Goal: Task Accomplishment & Management: Use online tool/utility

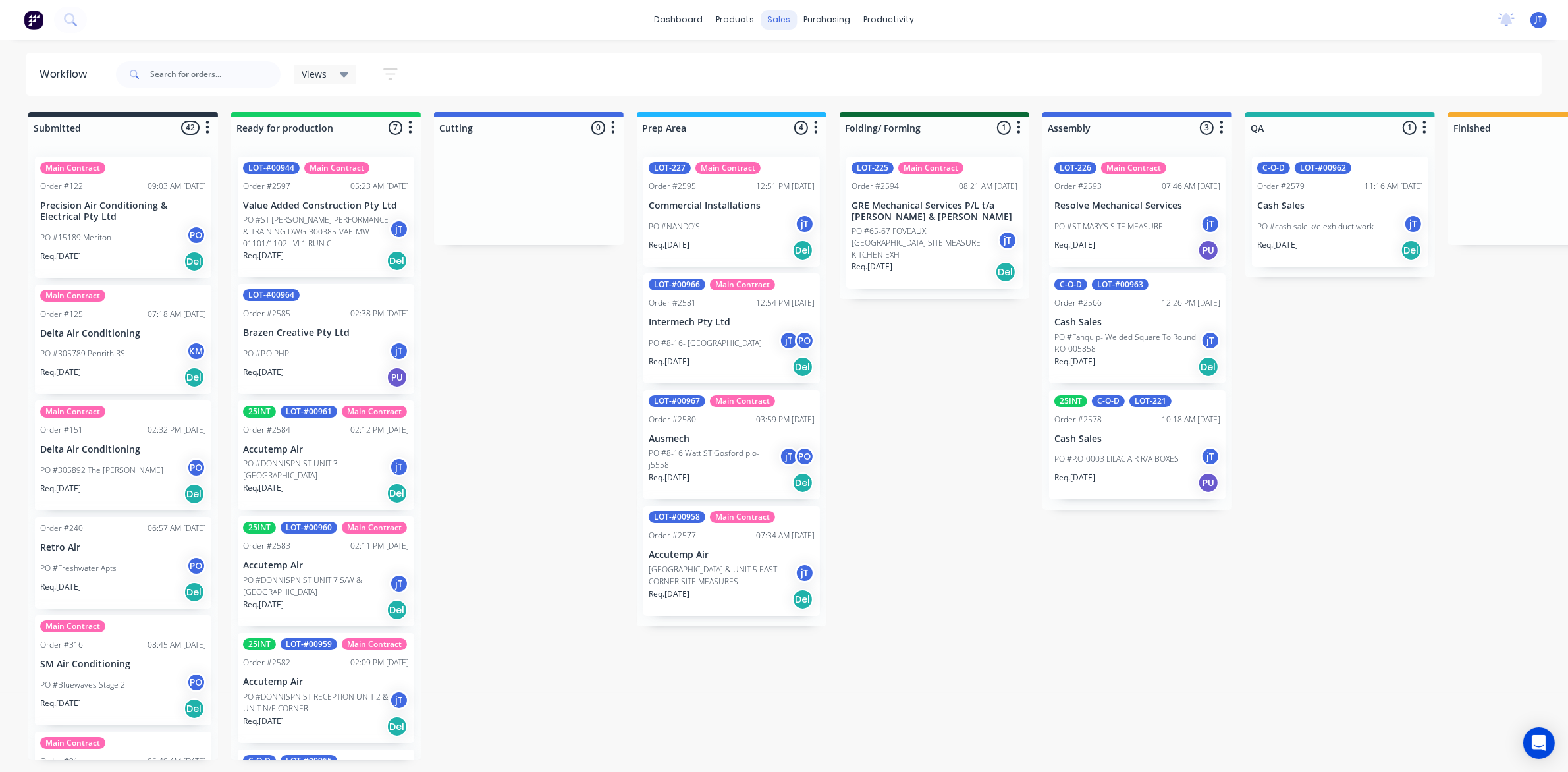
click at [774, 20] on div "sales" at bounding box center [779, 20] width 36 height 20
click at [819, 68] on div "Sales Orders" at bounding box center [827, 63] width 54 height 12
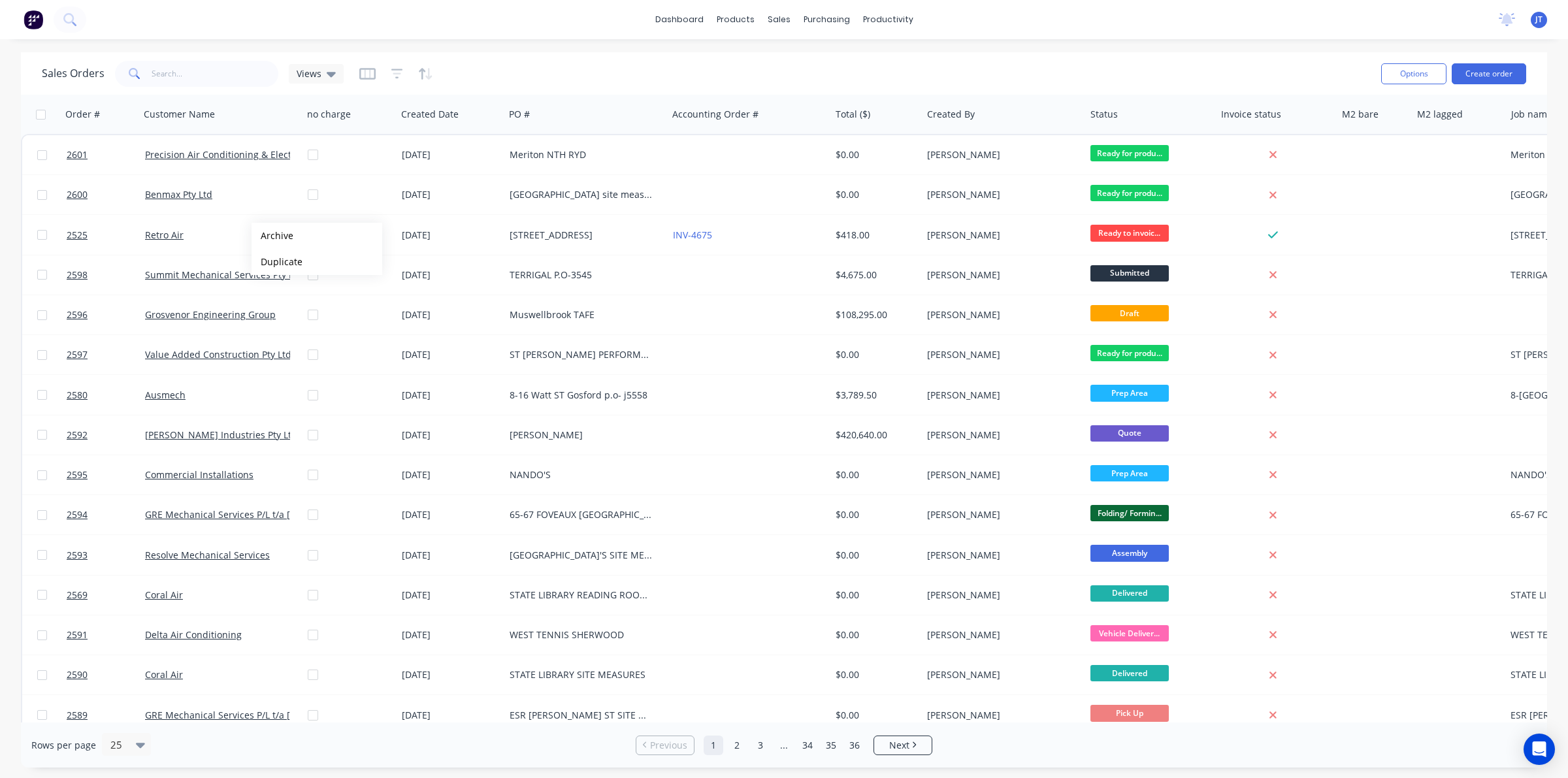
click at [434, 40] on div "dashboard products sales purchasing productivity dashboard products Product Cat…" at bounding box center [784, 389] width 1568 height 778
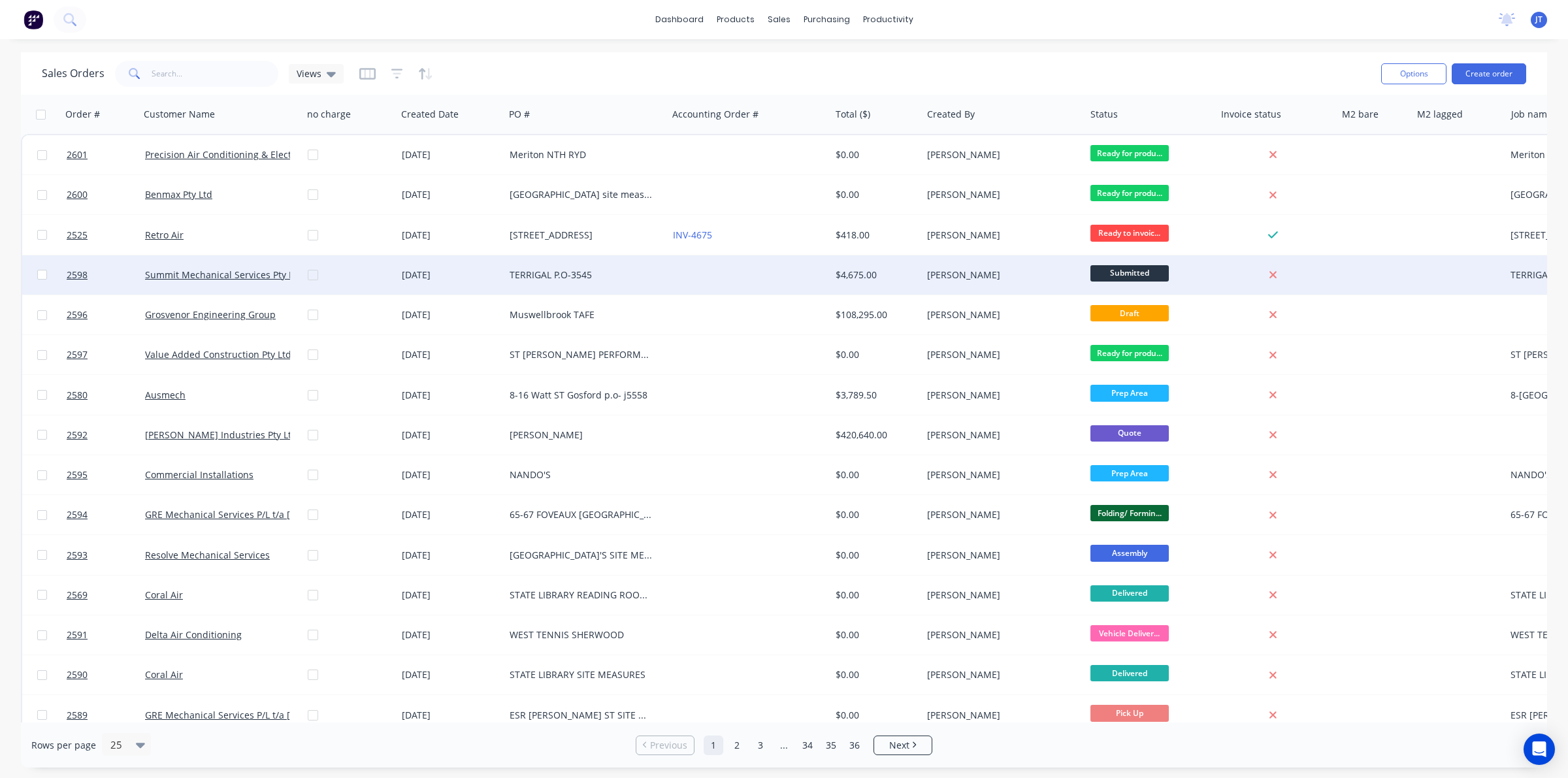
click at [338, 266] on div at bounding box center [355, 275] width 94 height 39
click at [315, 276] on div at bounding box center [355, 275] width 94 height 39
click at [1047, 275] on div "[PERSON_NAME]" at bounding box center [1000, 275] width 145 height 13
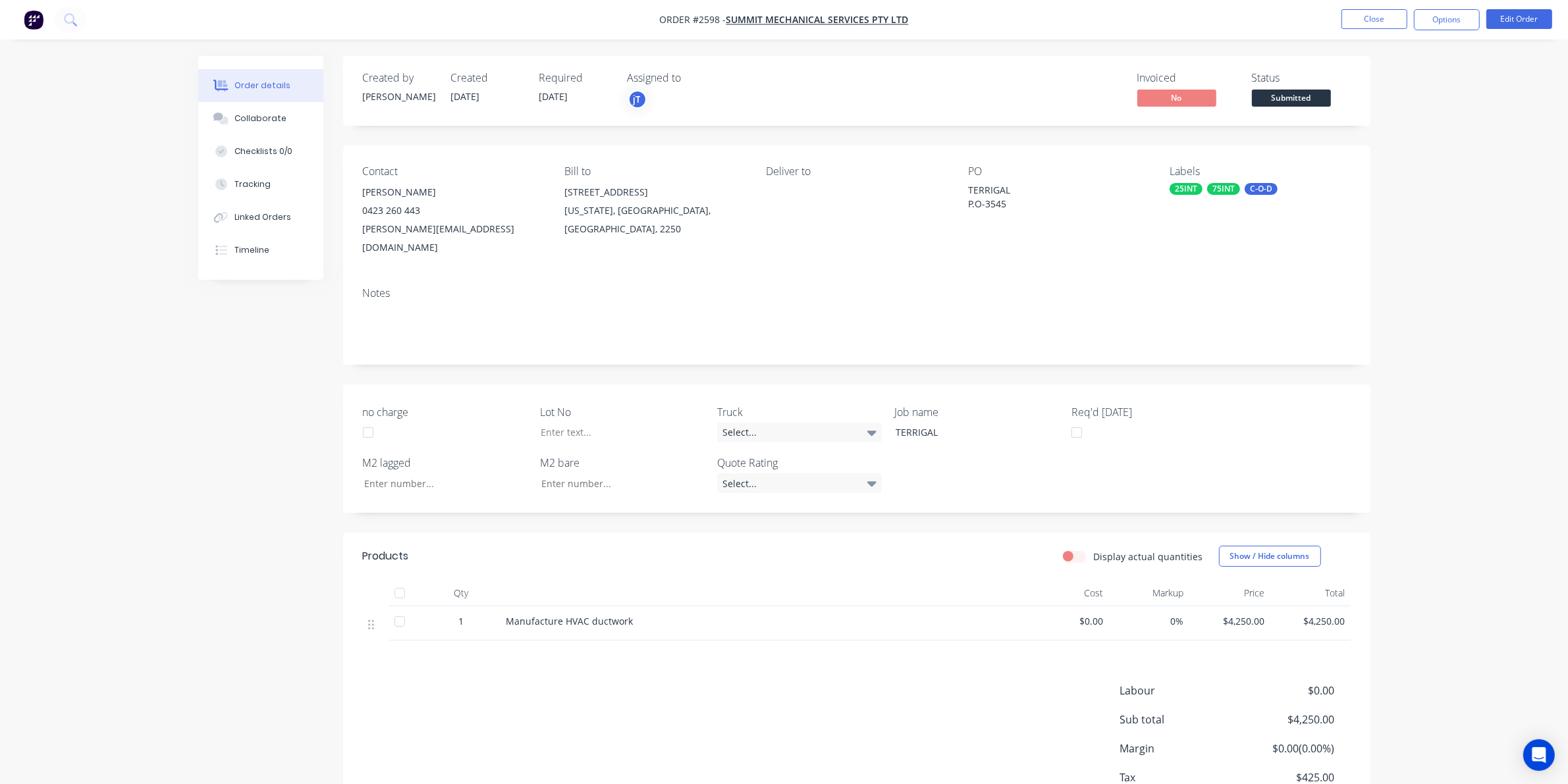
click at [1173, 169] on div "Labels" at bounding box center [1259, 171] width 180 height 13
click at [1216, 188] on div "75INT" at bounding box center [1223, 189] width 33 height 12
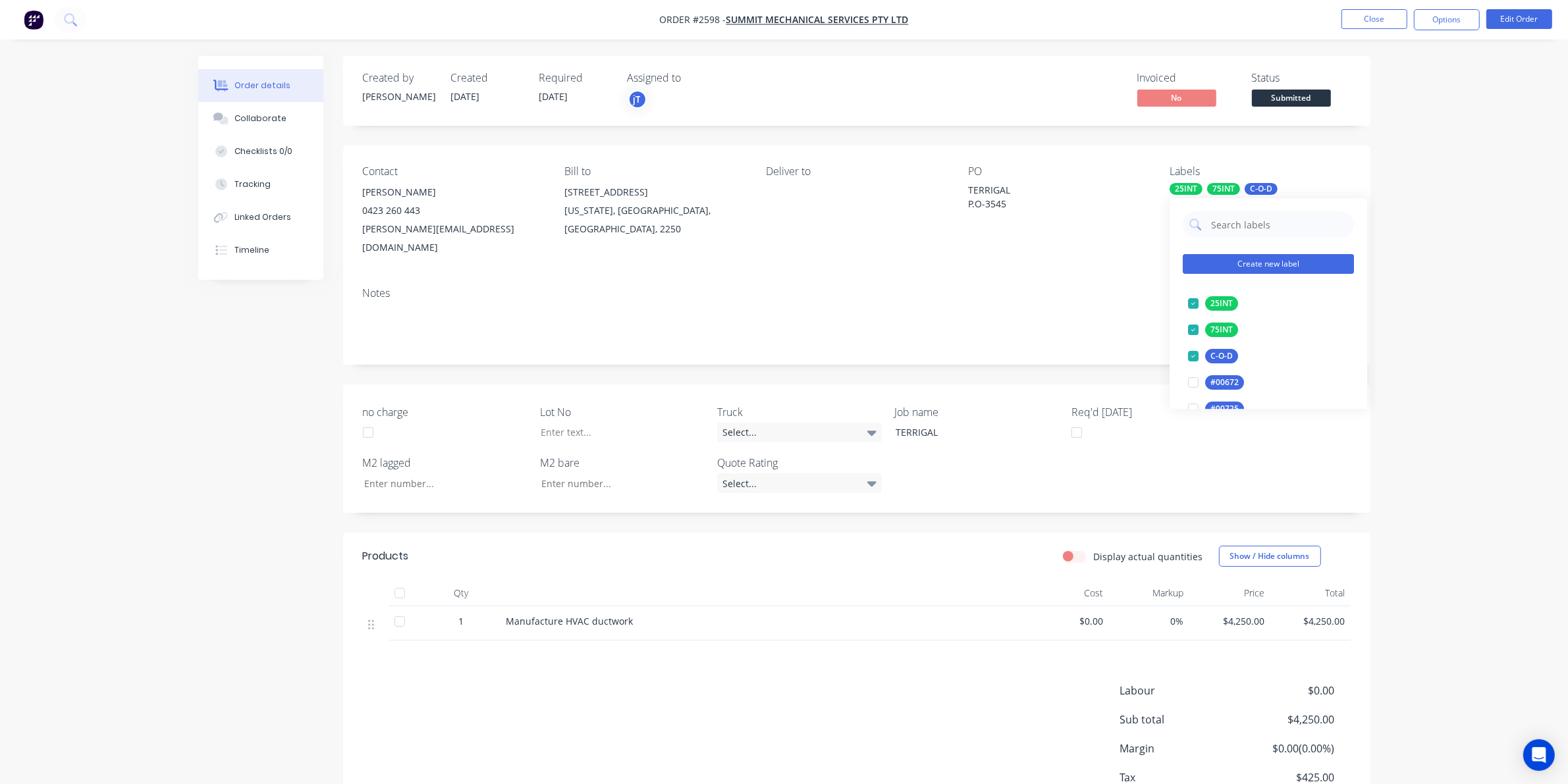
click at [1272, 257] on button "Create new label" at bounding box center [1268, 264] width 171 height 20
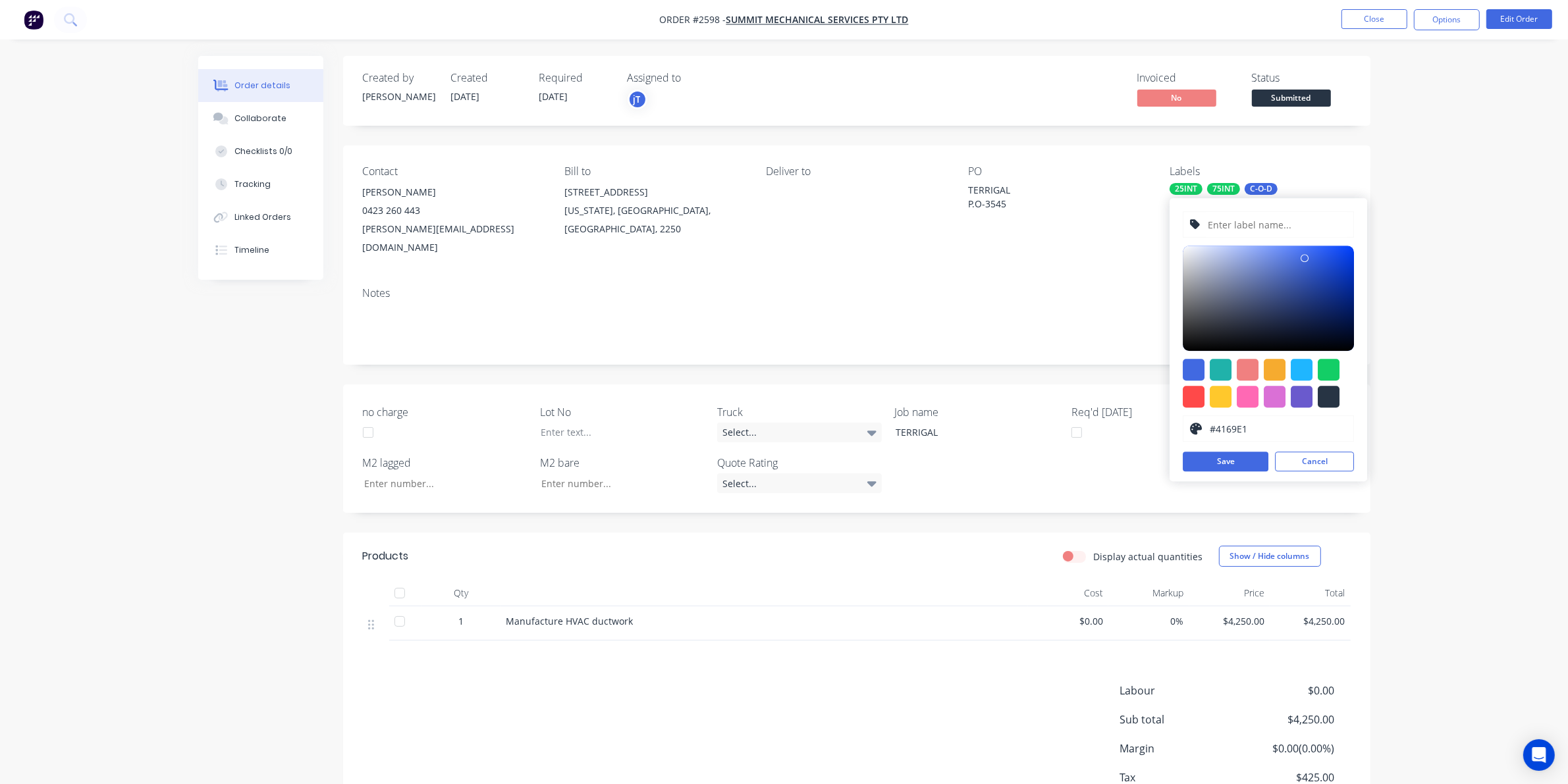
drag, startPoint x: 1272, startPoint y: 257, endPoint x: 1276, endPoint y: 231, distance: 26.3
click at [1276, 231] on input "text" at bounding box center [1277, 225] width 140 height 25
type input "LOT-#00972"
click at [1247, 454] on button "Save" at bounding box center [1226, 461] width 86 height 20
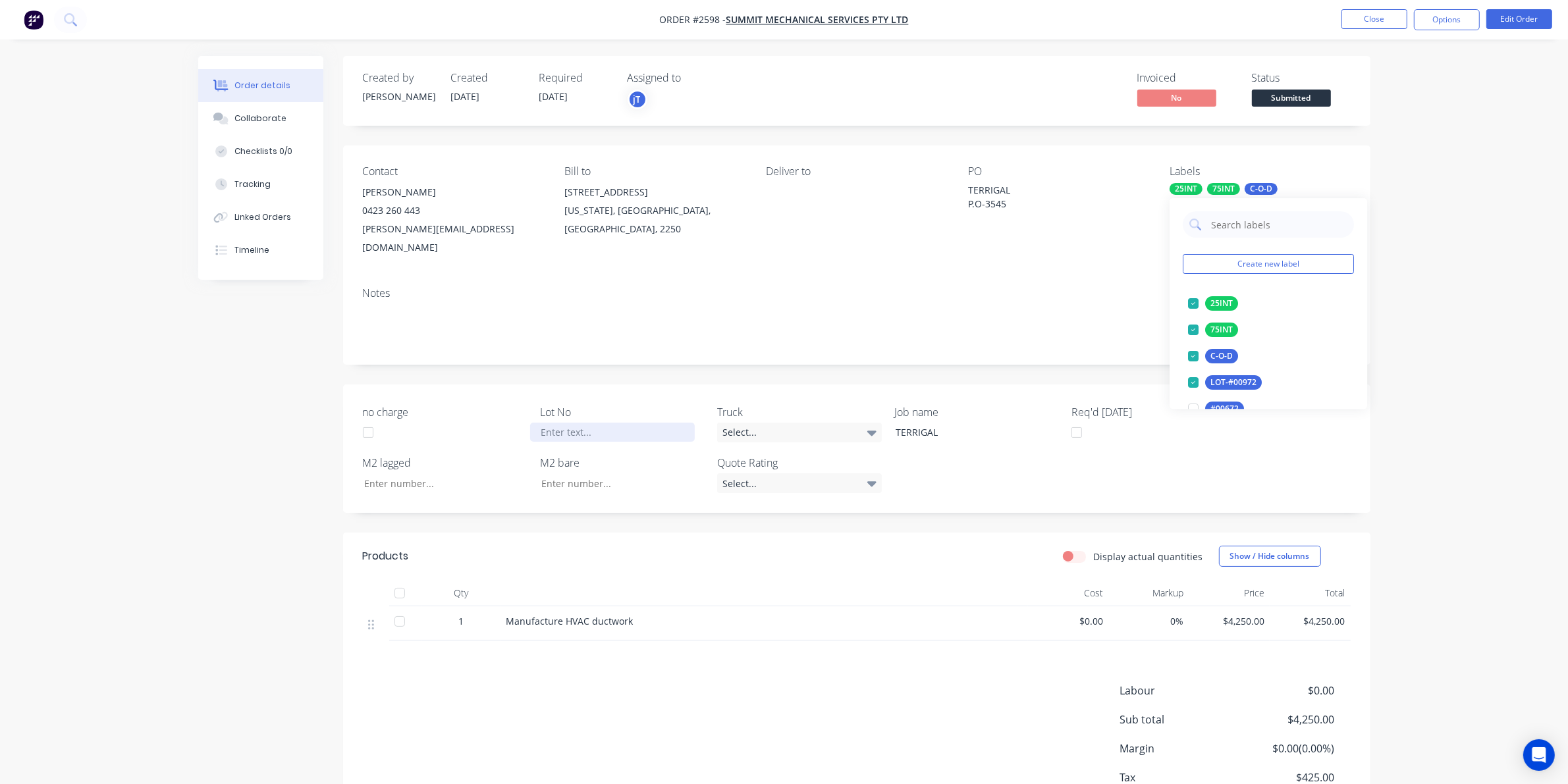
click at [586, 423] on div at bounding box center [612, 432] width 164 height 19
click at [1290, 96] on span "Submitted" at bounding box center [1291, 98] width 79 height 17
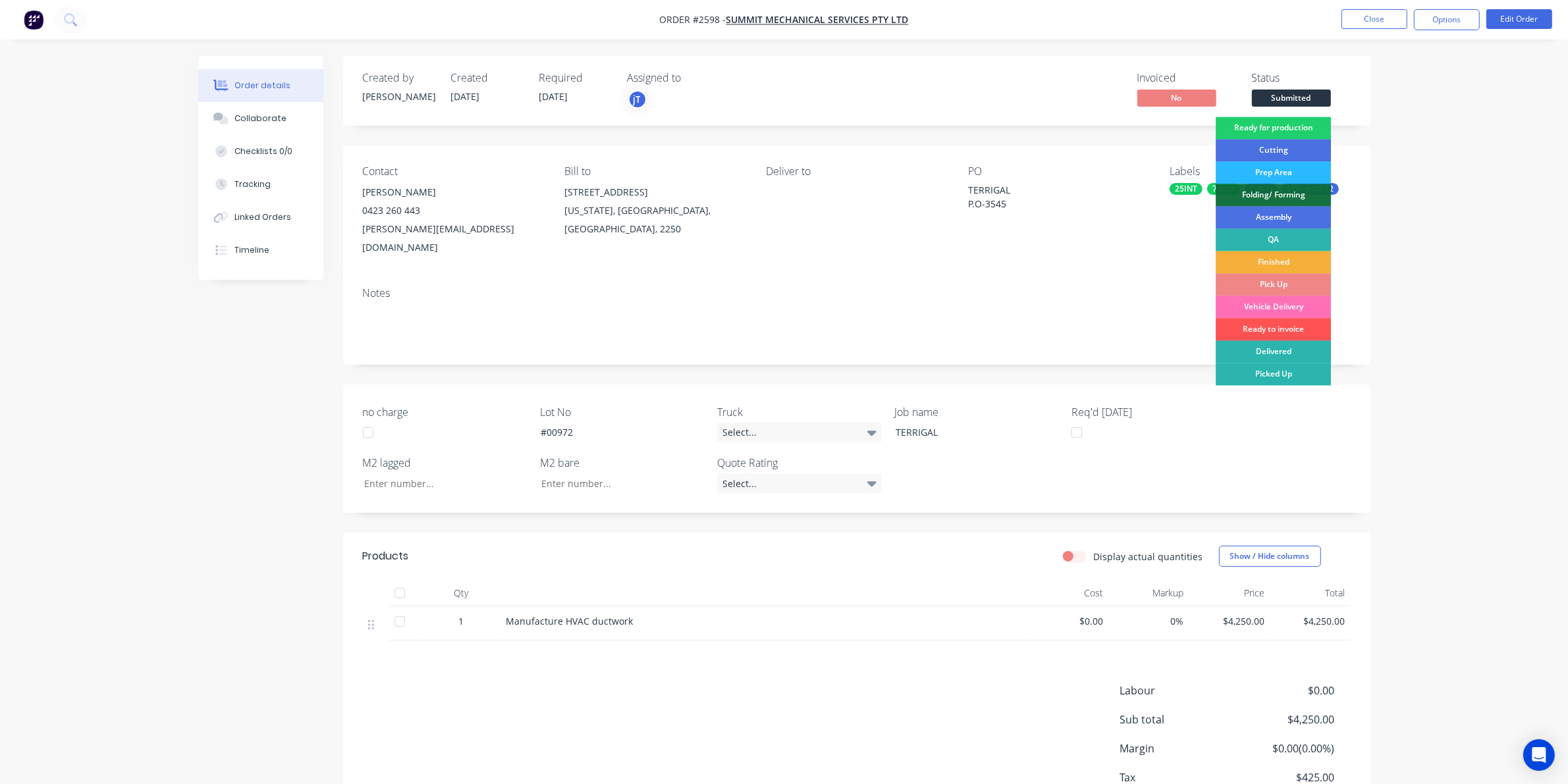
drag, startPoint x: 1297, startPoint y: 129, endPoint x: 1376, endPoint y: 47, distance: 113.9
click at [1298, 129] on div "Ready for production" at bounding box center [1273, 128] width 115 height 23
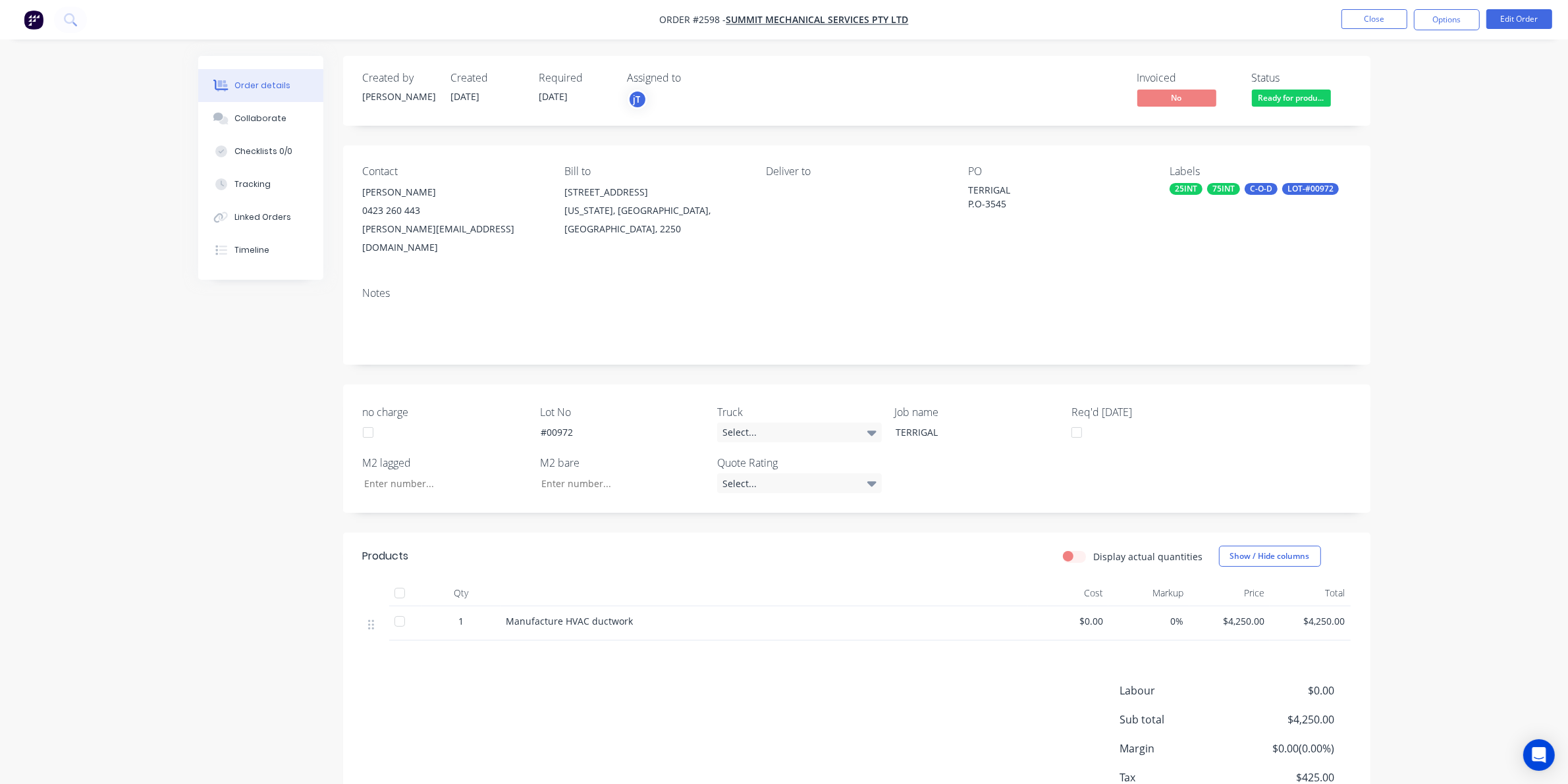
click at [1388, 29] on li "Close" at bounding box center [1374, 19] width 65 height 21
click at [1388, 23] on button "Close" at bounding box center [1374, 19] width 65 height 20
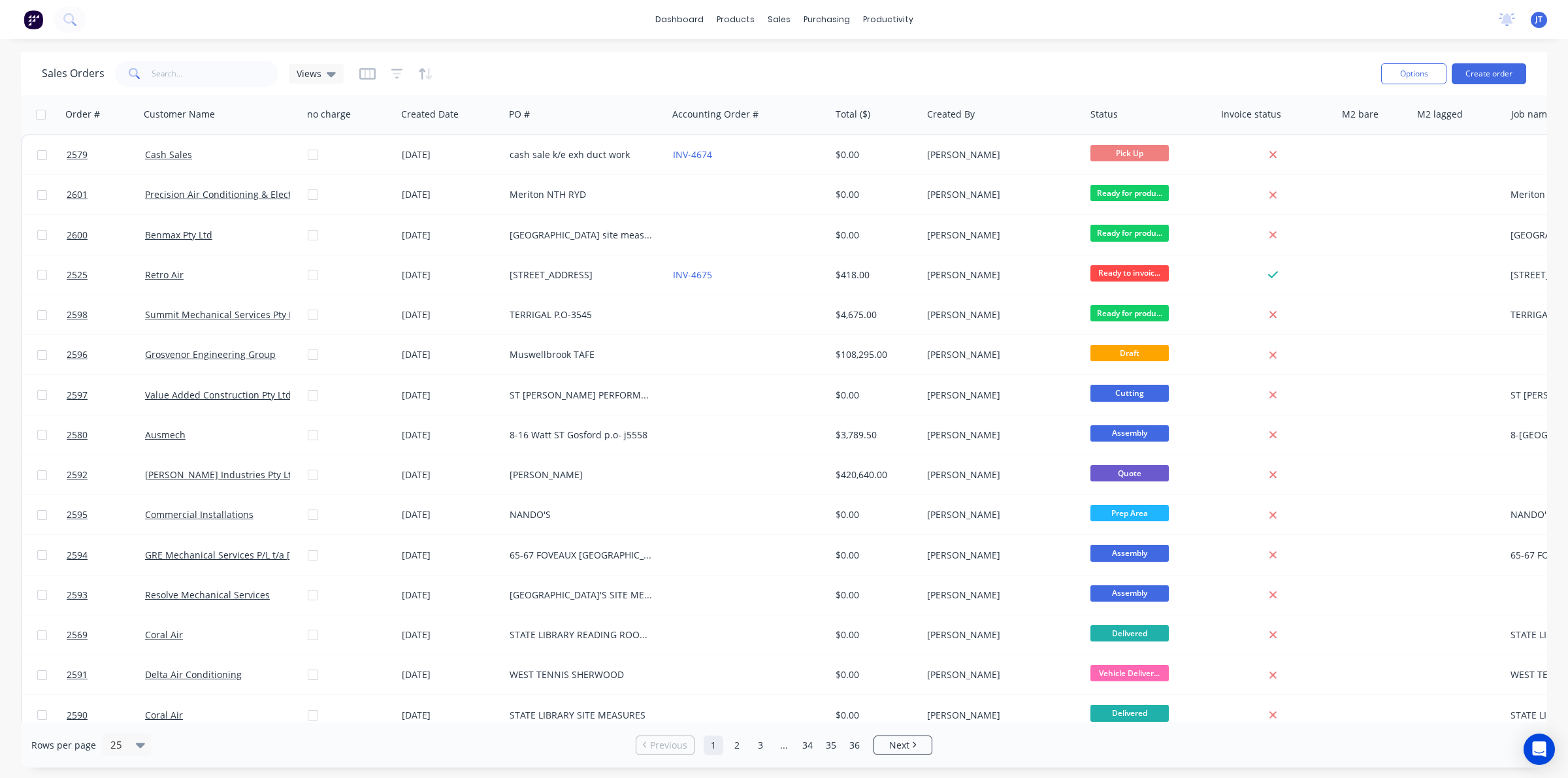
click at [204, 90] on div "Sales Orders Views Options Create order" at bounding box center [783, 73] width 1526 height 42
click at [204, 89] on div "Sales Orders Views" at bounding box center [706, 73] width 1328 height 32
click at [211, 65] on input "text" at bounding box center [215, 73] width 127 height 26
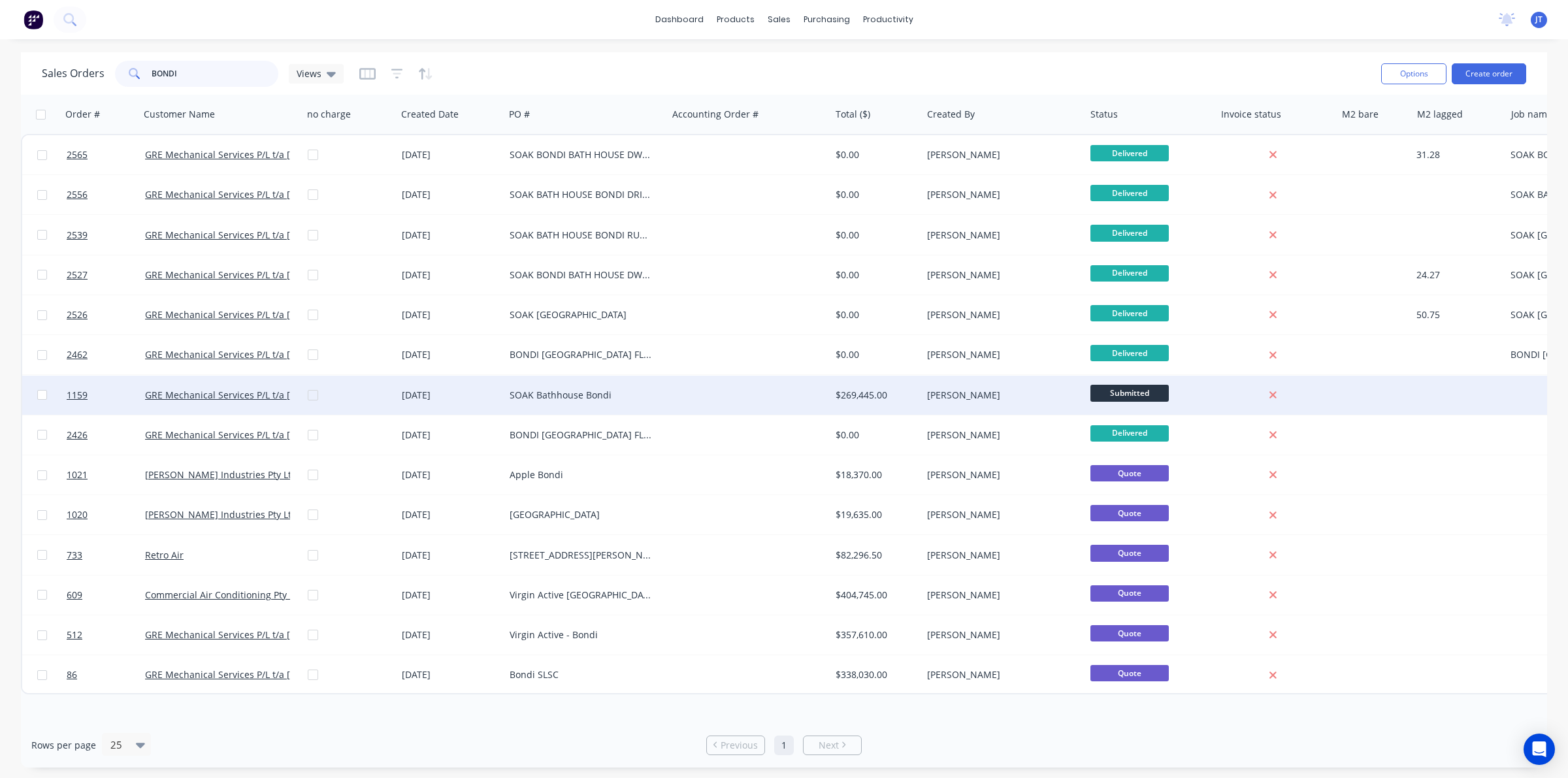
type input "BONDI"
click at [495, 390] on div "[DATE]" at bounding box center [450, 395] width 97 height 13
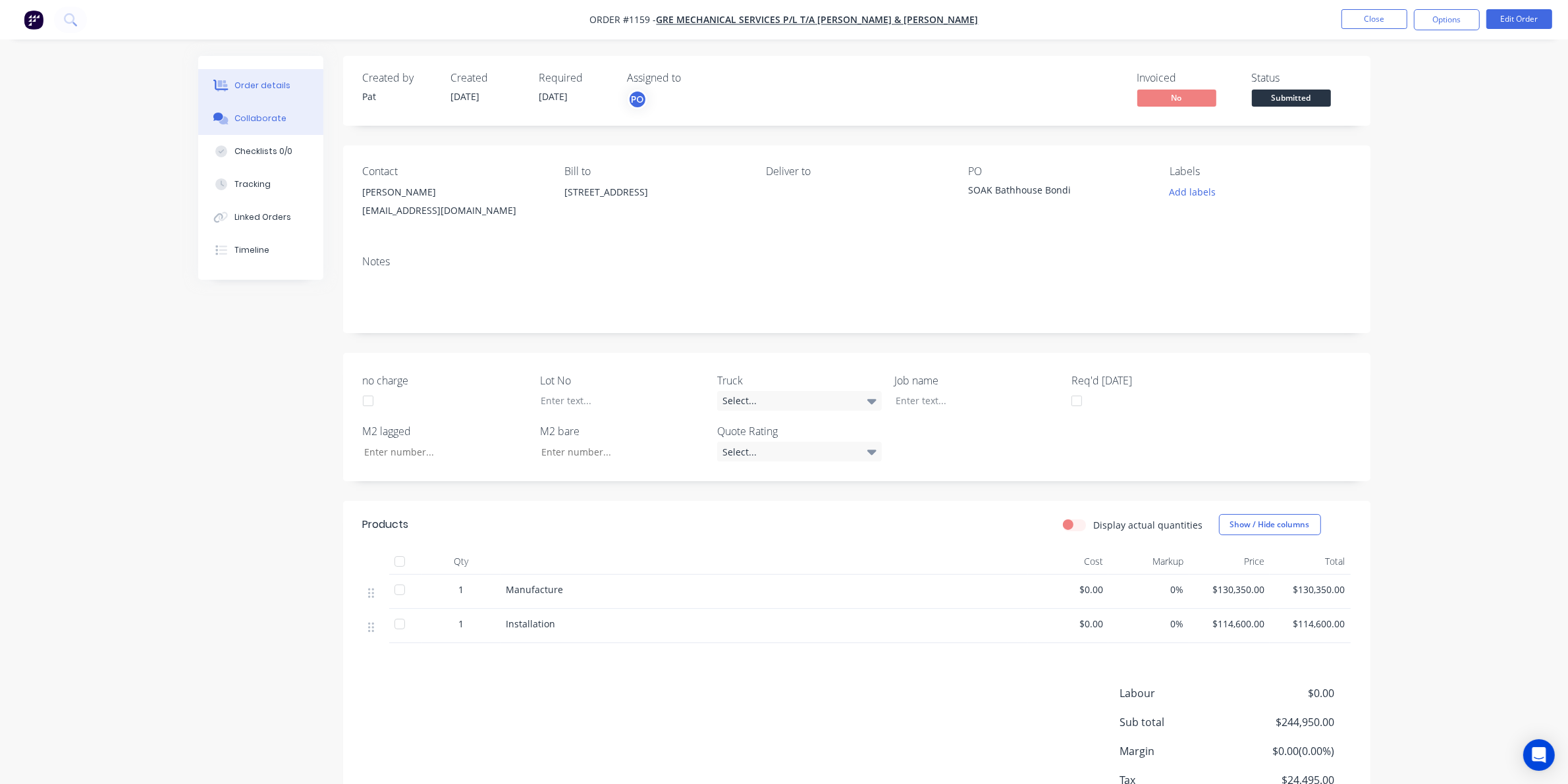
click at [245, 129] on button "Collaborate" at bounding box center [260, 118] width 125 height 33
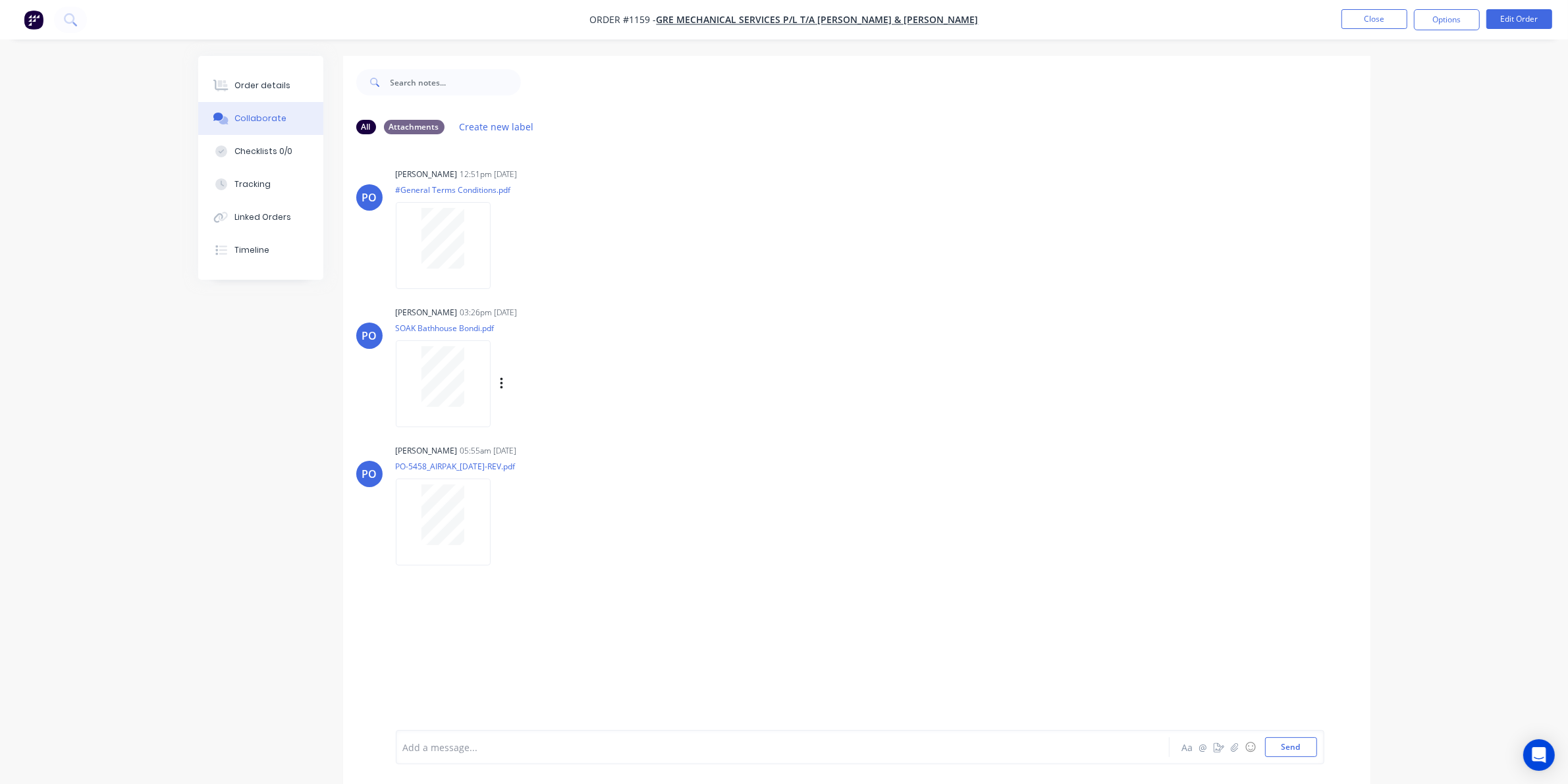
click at [418, 370] on div at bounding box center [443, 376] width 83 height 60
click at [1373, 23] on button "Close" at bounding box center [1374, 19] width 65 height 20
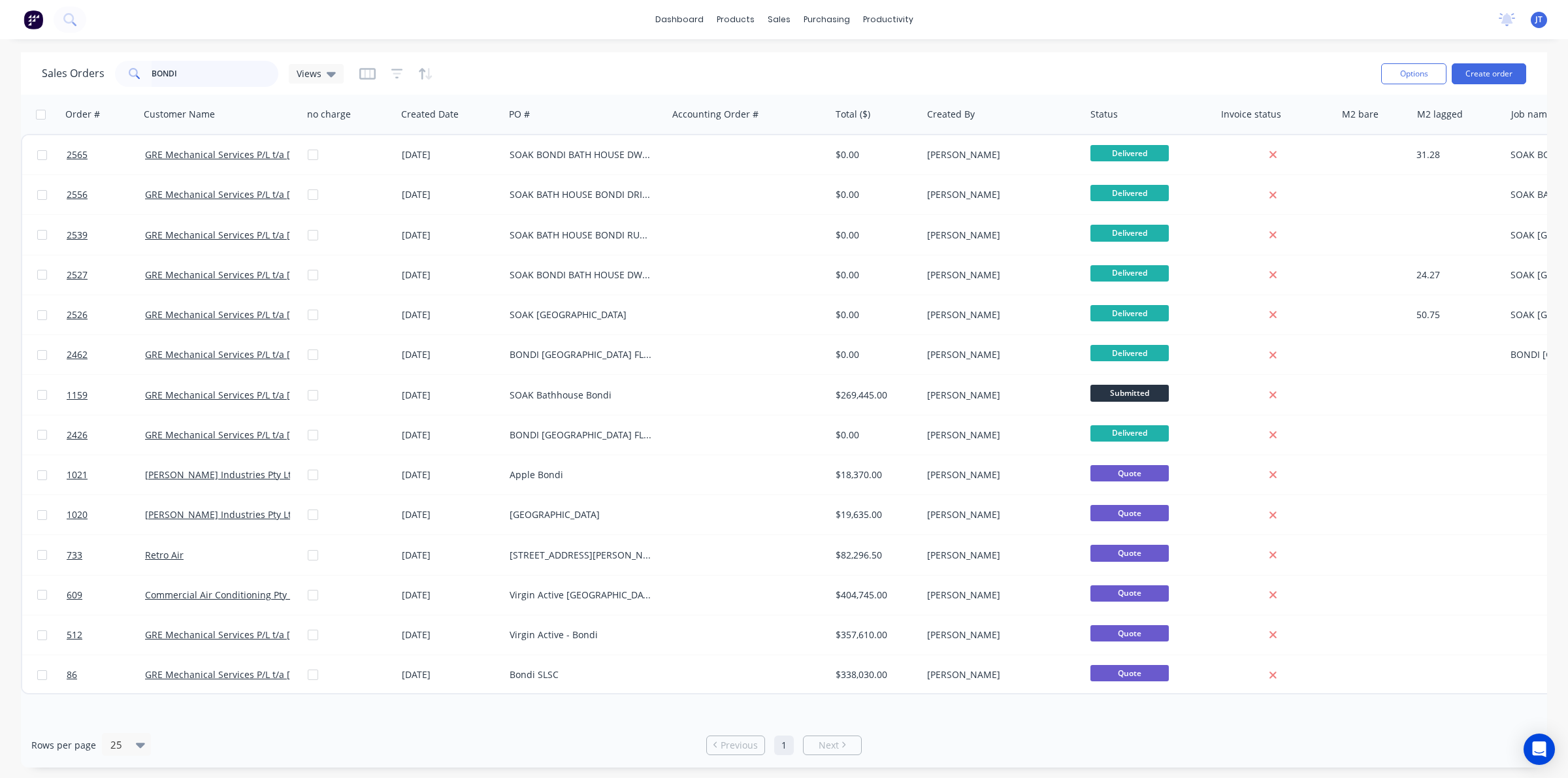
click at [223, 68] on input "BONDI" at bounding box center [215, 73] width 127 height 26
type input "B"
